Goal: Task Accomplishment & Management: Complete application form

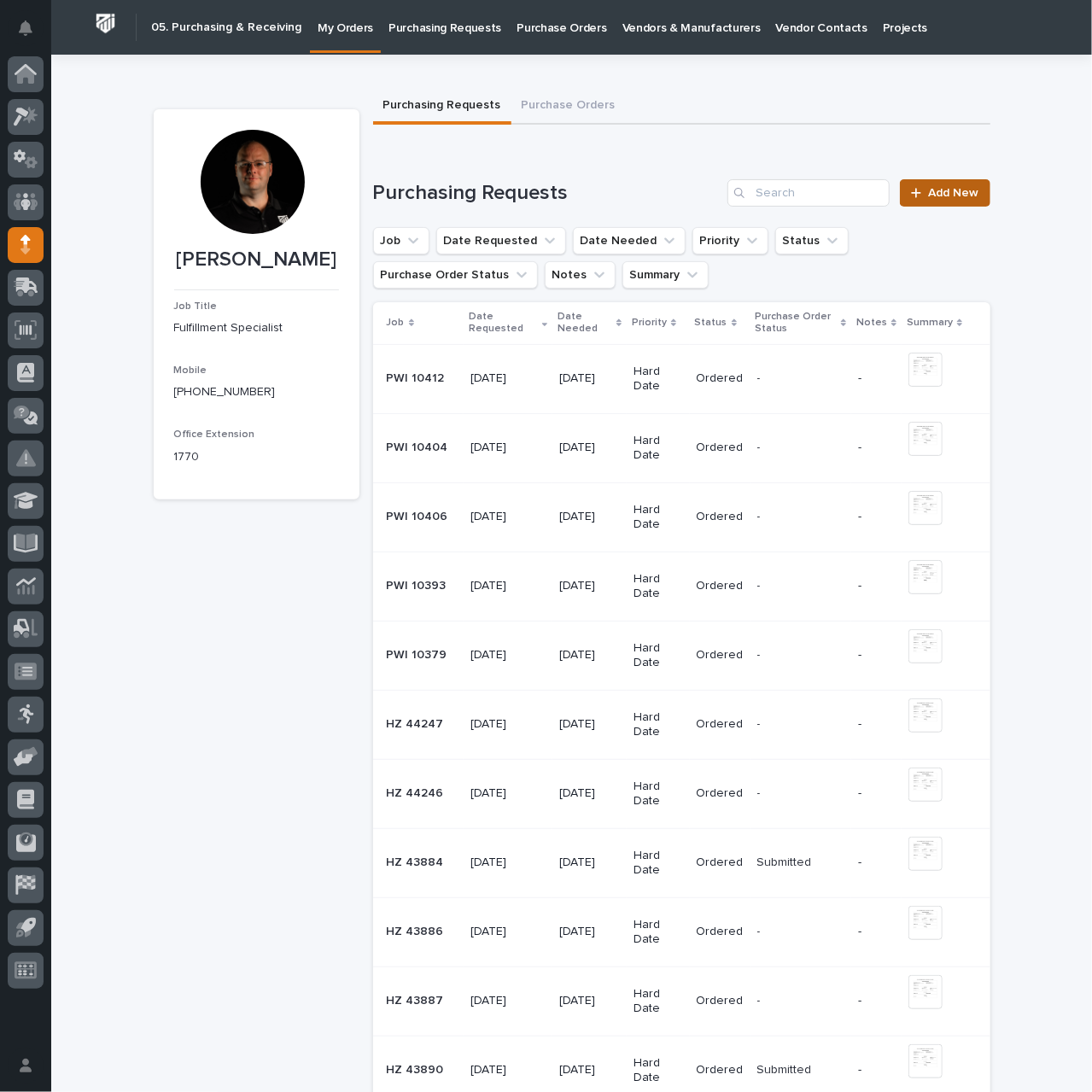
click at [934, 192] on span "Add New" at bounding box center [953, 193] width 50 height 12
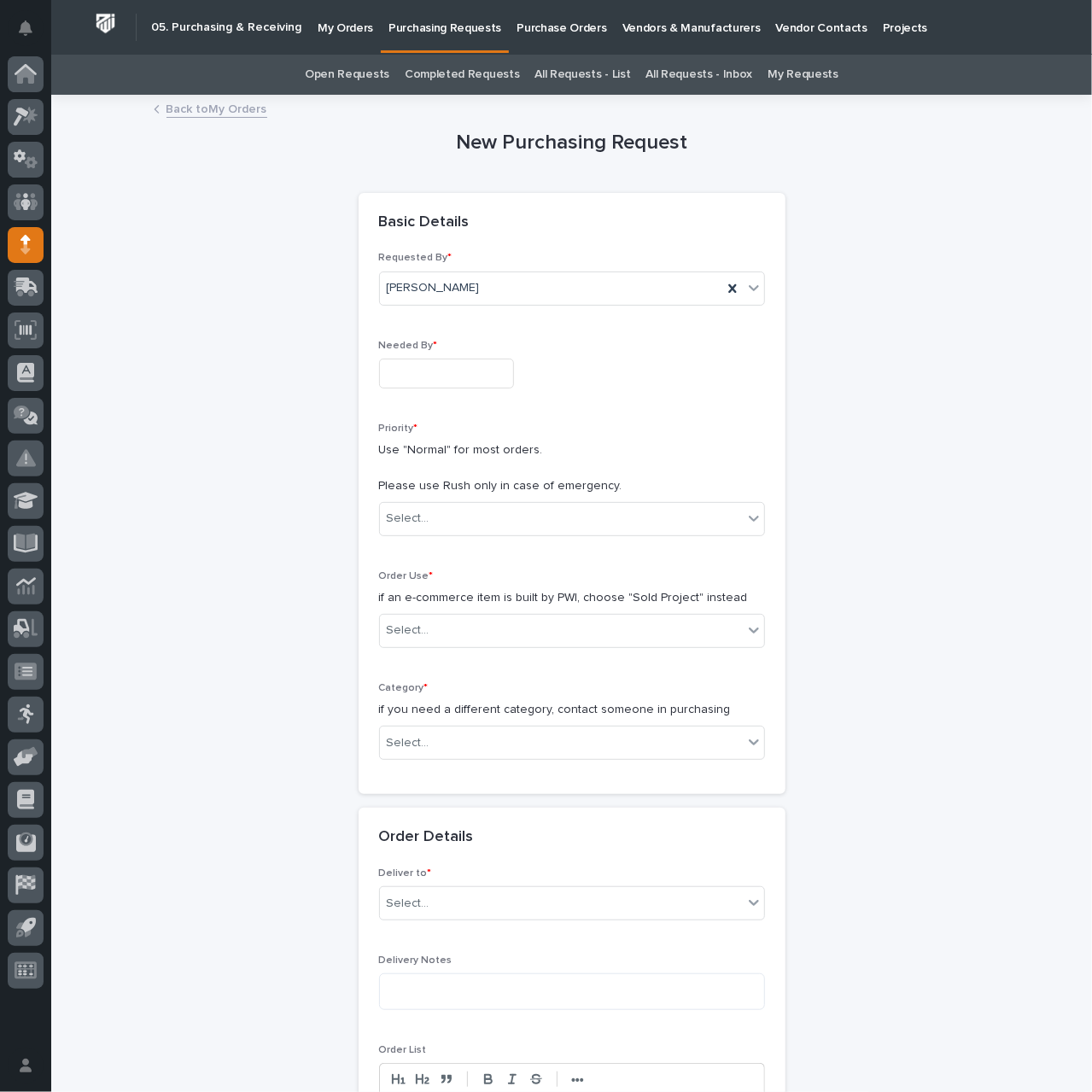
click at [466, 379] on input "text" at bounding box center [446, 374] width 135 height 29
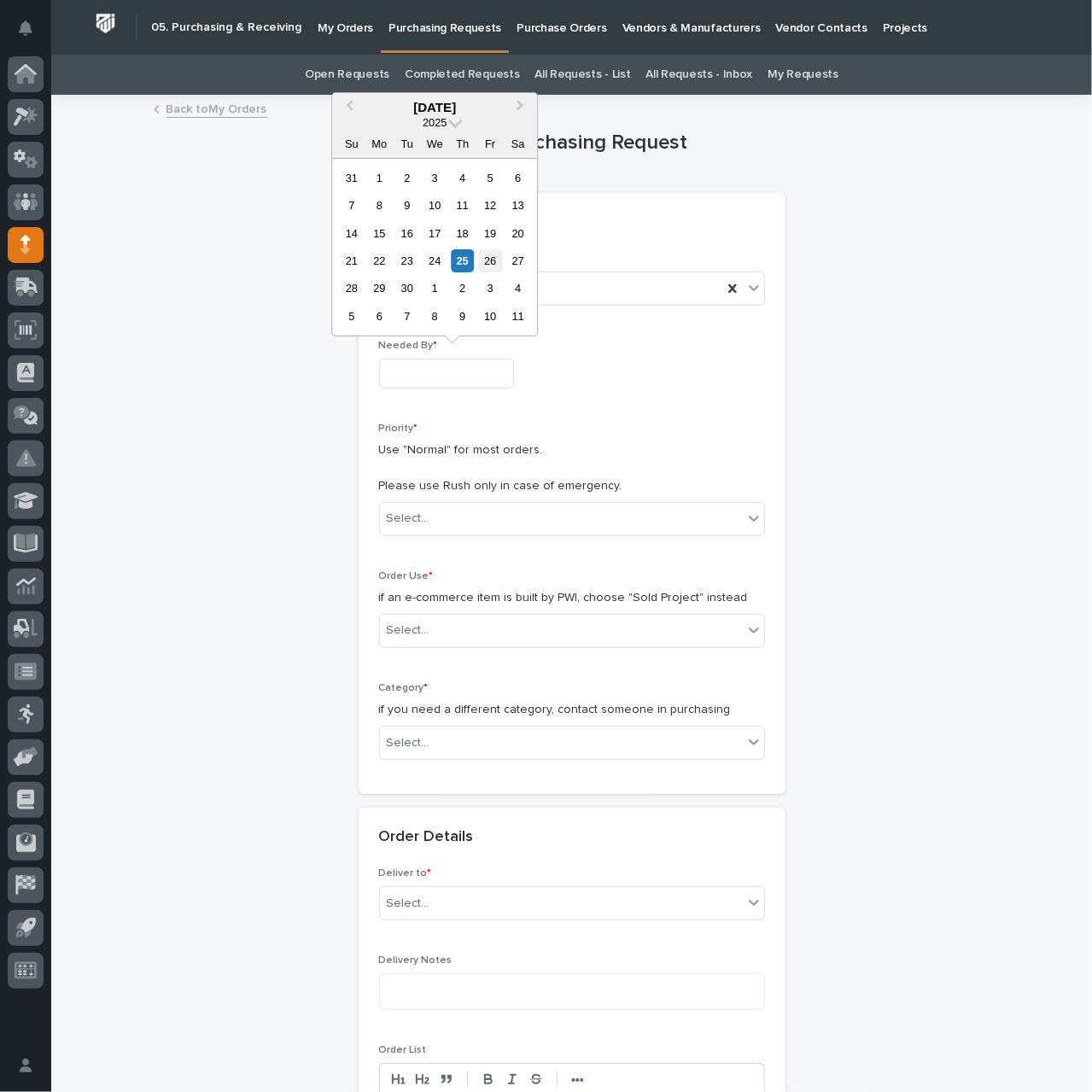
click at [490, 260] on div "26" at bounding box center [489, 260] width 23 height 23
type input "**********"
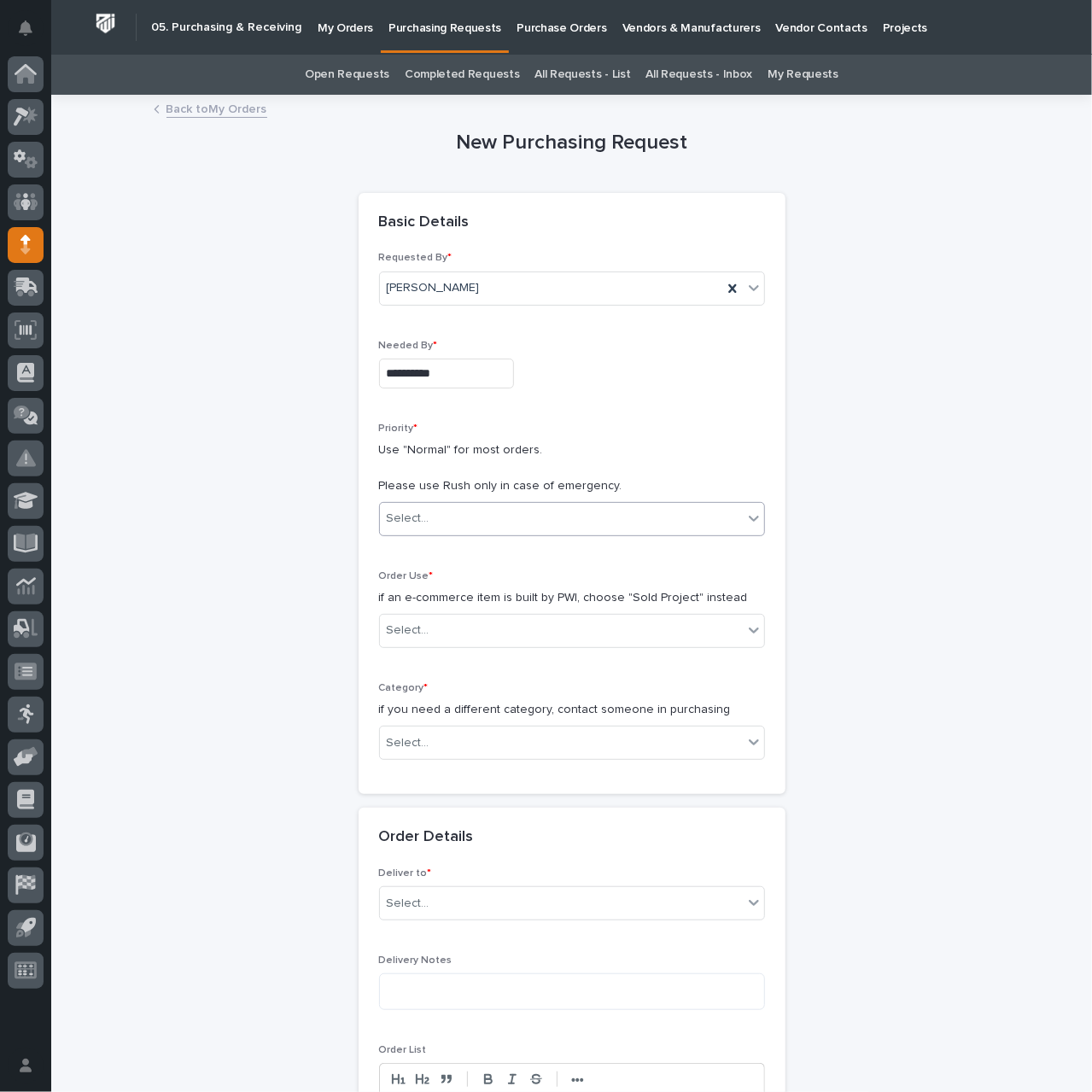
click at [495, 513] on div "Select..." at bounding box center [561, 518] width 363 height 29
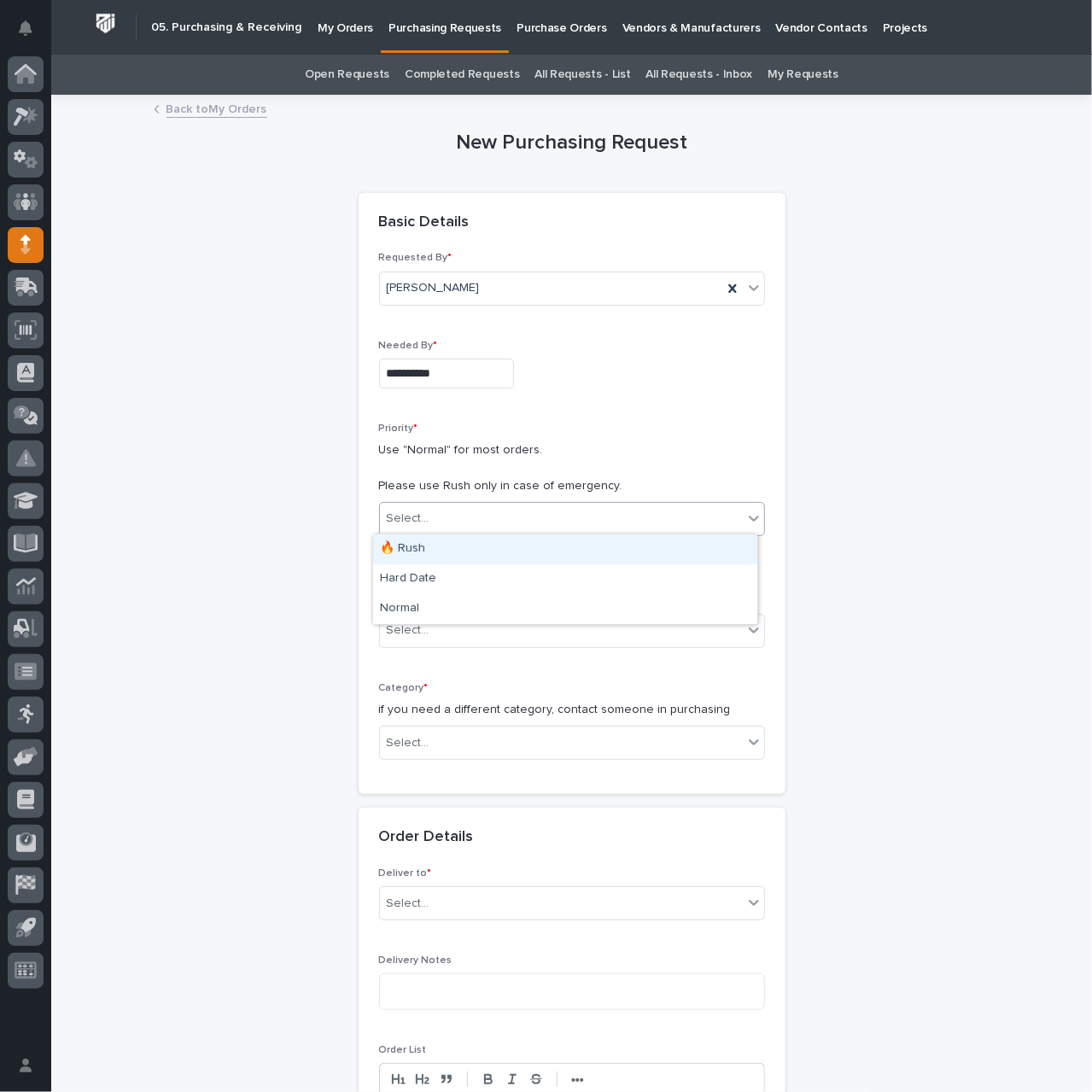
click at [487, 546] on div "🔥 Rush" at bounding box center [565, 549] width 384 height 29
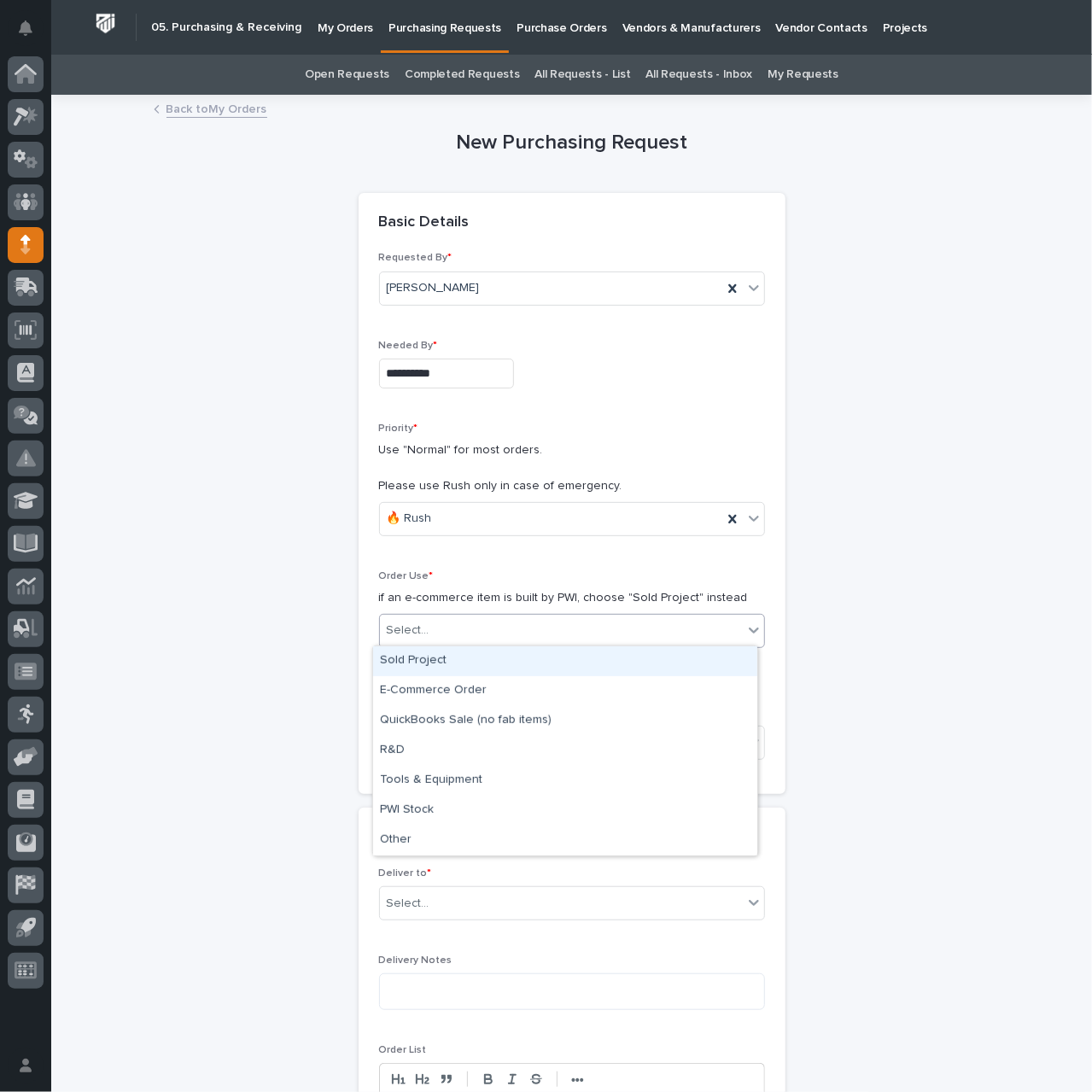
click at [475, 628] on div "Select..." at bounding box center [561, 630] width 363 height 29
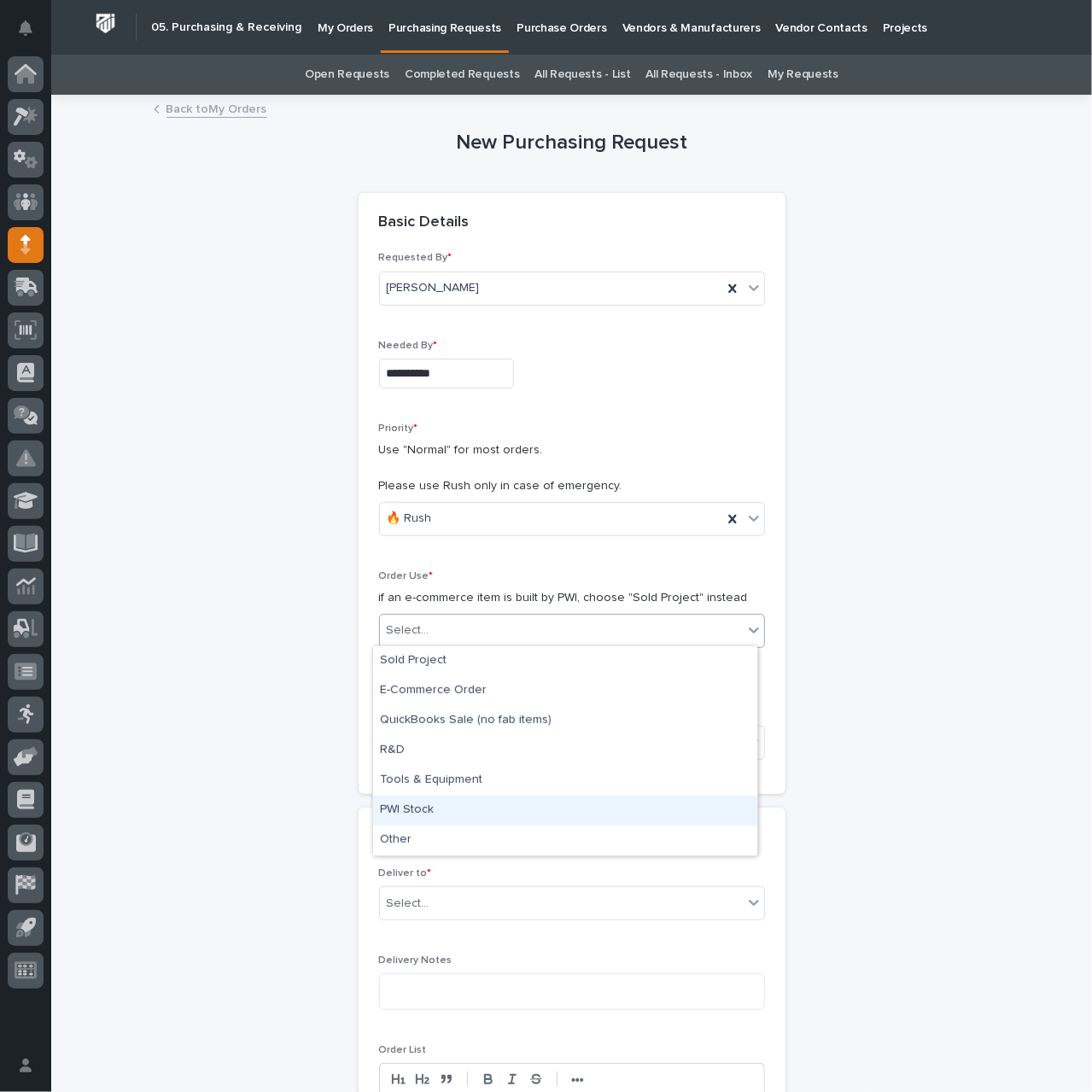
click at [480, 800] on div "PWI Stock" at bounding box center [565, 811] width 384 height 29
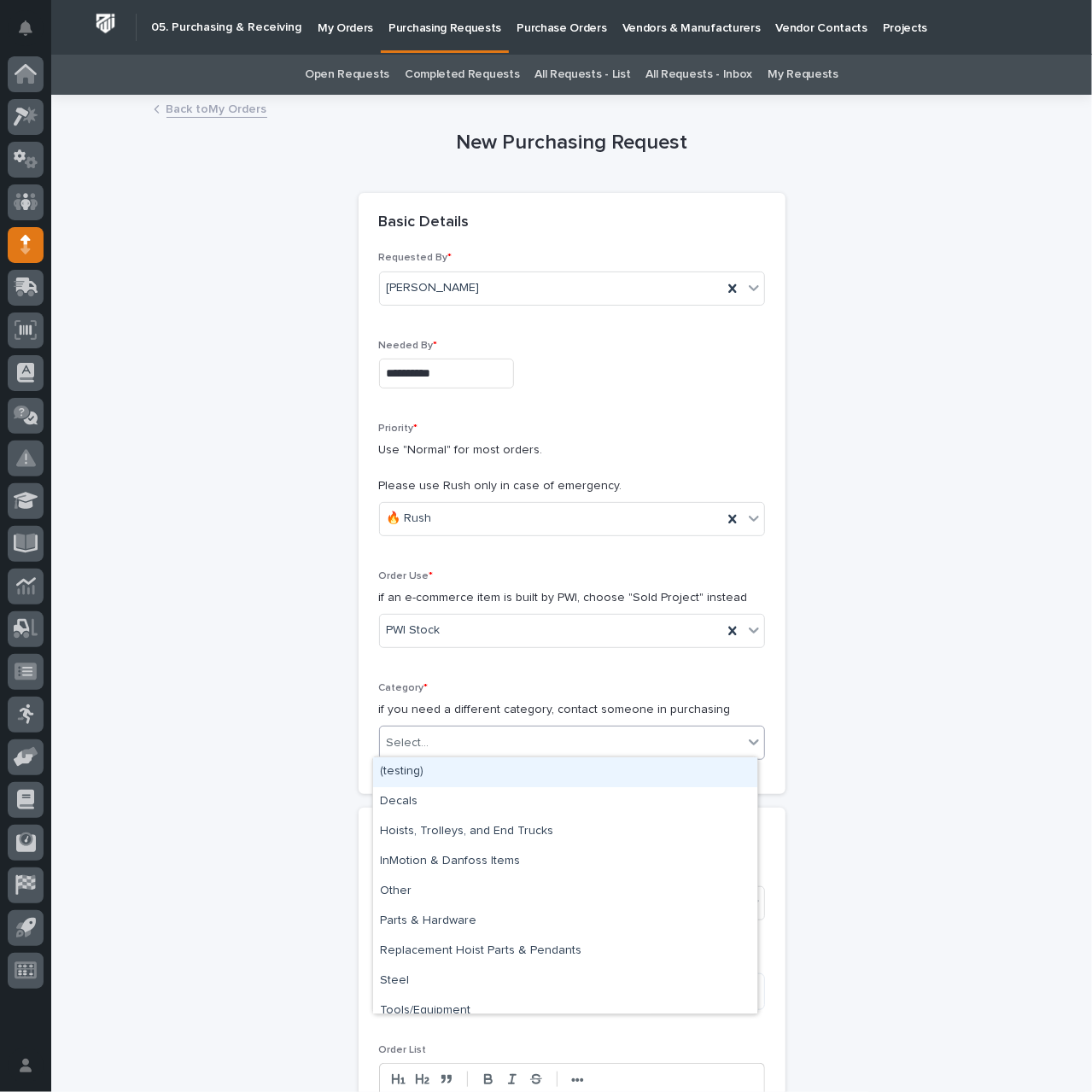
click at [461, 745] on div "Select..." at bounding box center [561, 743] width 363 height 29
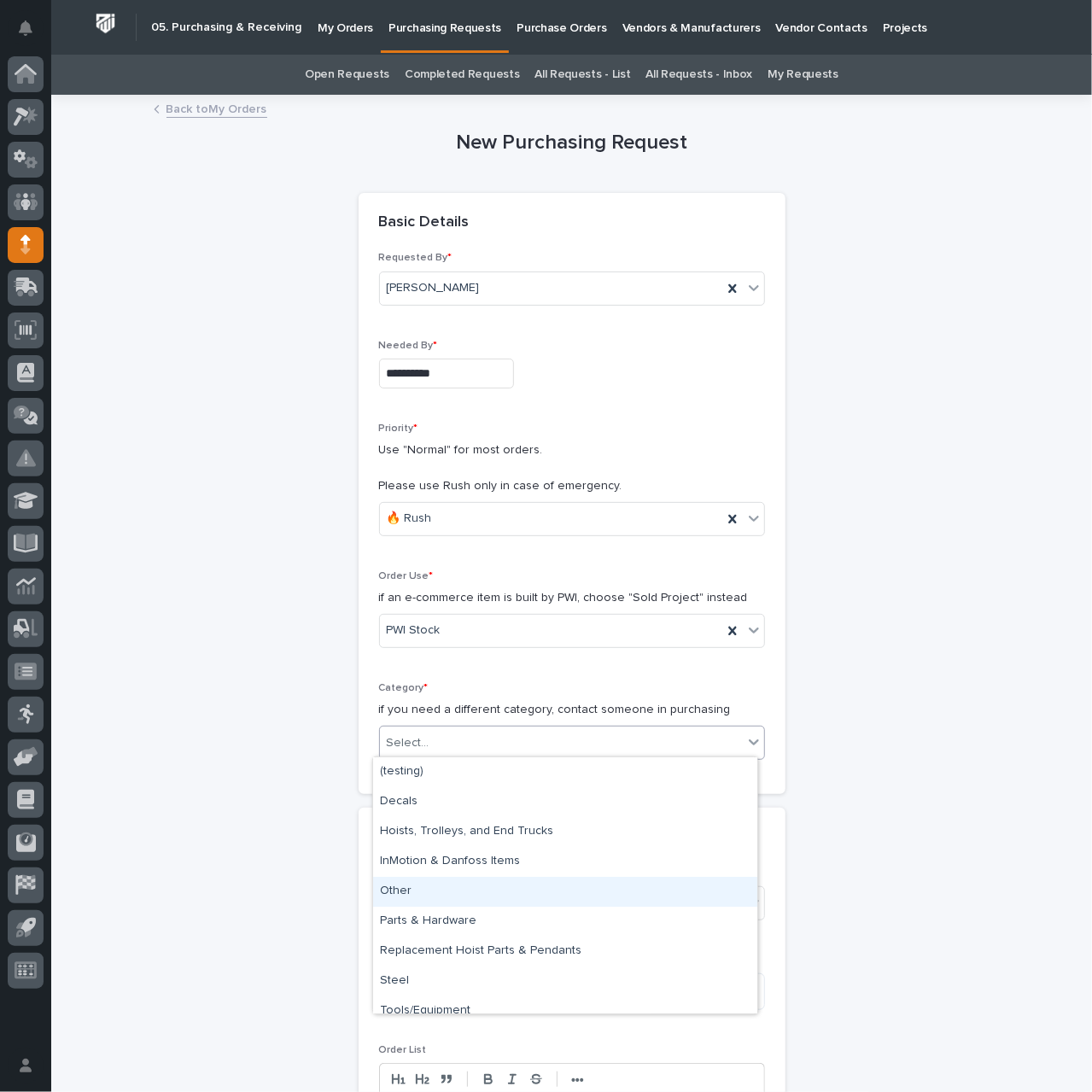
click at [476, 901] on div "Other" at bounding box center [565, 891] width 384 height 29
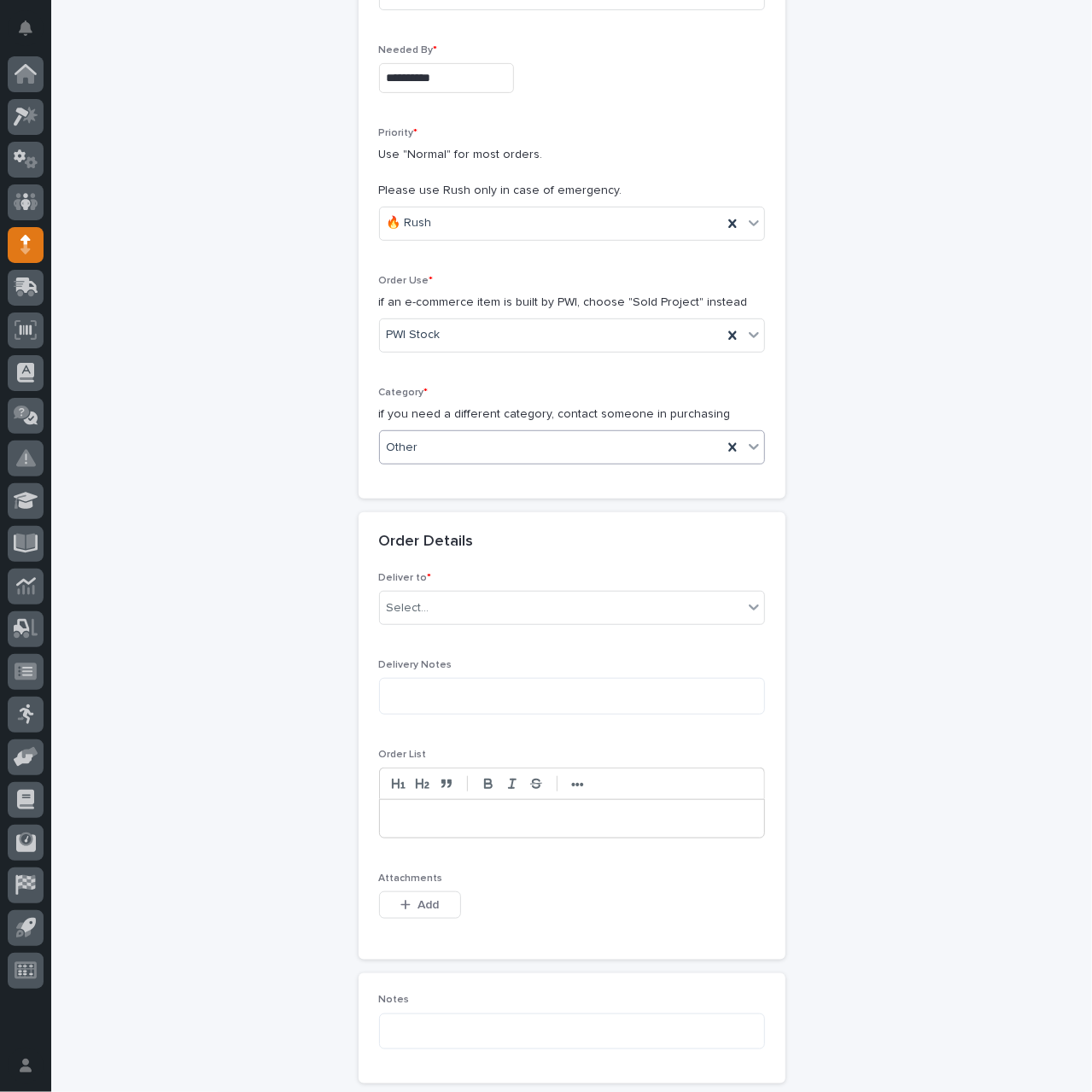
scroll to position [342, 0]
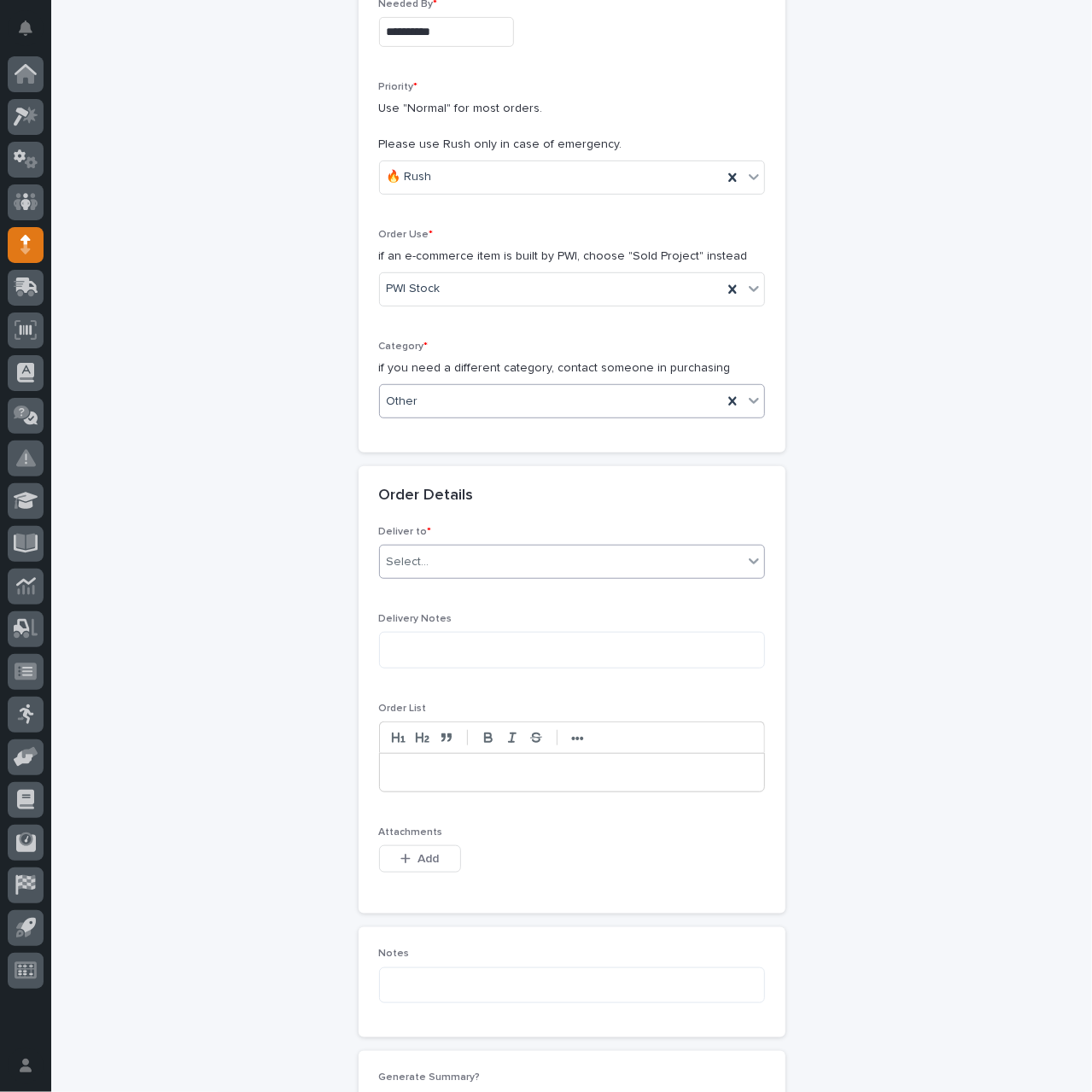
click at [491, 557] on div "Select..." at bounding box center [561, 562] width 363 height 29
click at [495, 592] on div "PWI" at bounding box center [565, 591] width 384 height 29
click at [484, 643] on textarea at bounding box center [572, 650] width 386 height 35
type textarea "**********"
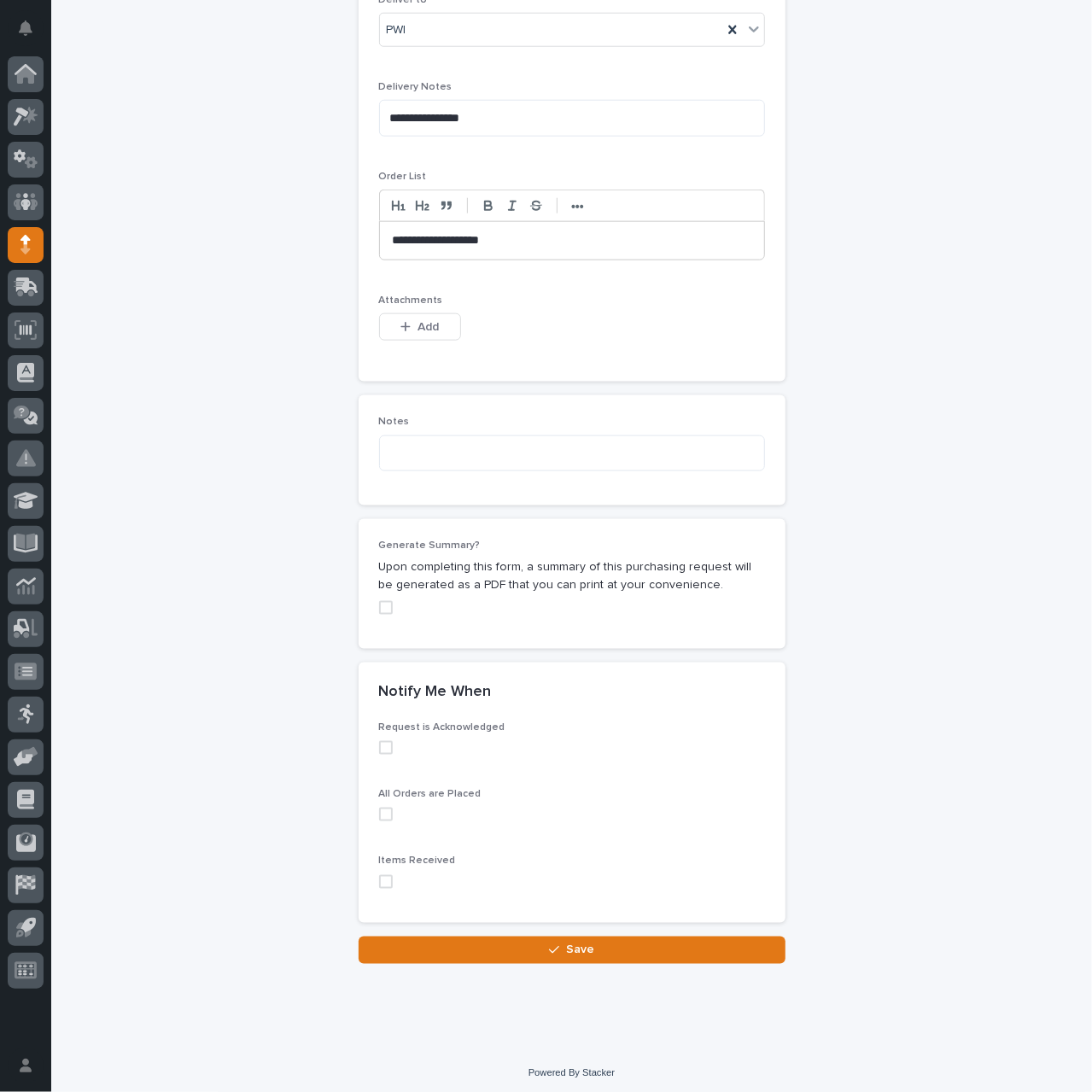
scroll to position [875, 0]
click at [379, 744] on span at bounding box center [386, 747] width 14 height 14
click at [380, 812] on span at bounding box center [386, 814] width 14 height 14
click at [549, 944] on icon "button" at bounding box center [554, 949] width 10 height 12
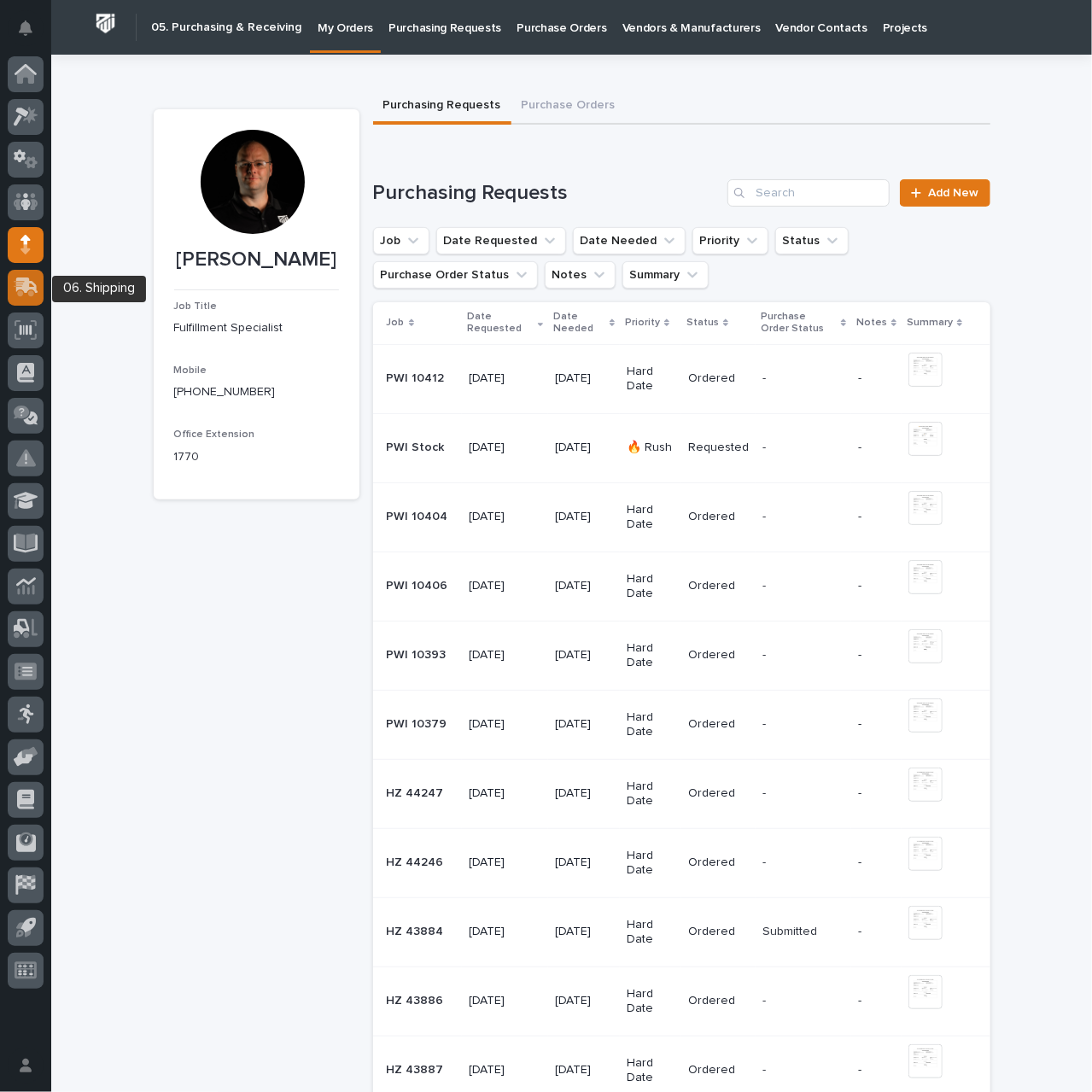
click at [21, 283] on icon at bounding box center [24, 289] width 21 height 17
